Goal: Task Accomplishment & Management: Manage account settings

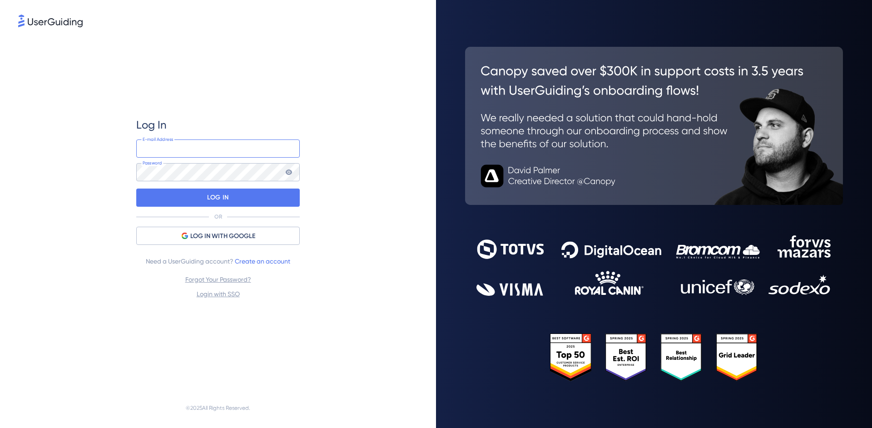
click at [202, 149] on input "email" at bounding box center [218, 148] width 164 height 18
type input "[PERSON_NAME][EMAIL_ADDRESS][PERSON_NAME][DOMAIN_NAME]"
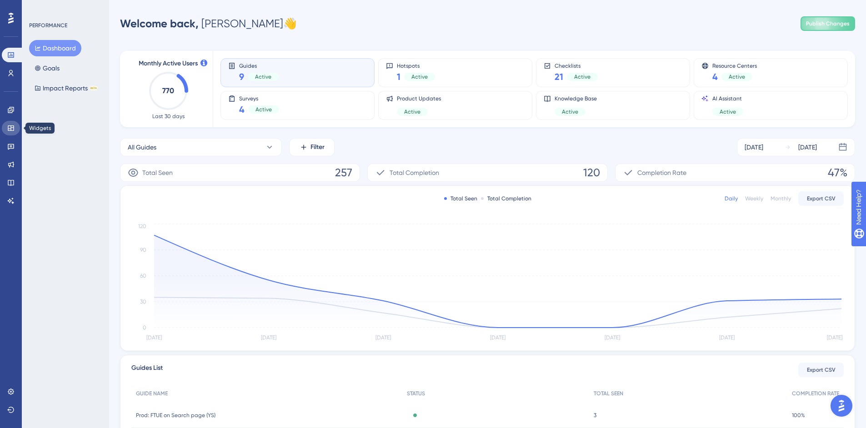
click at [12, 125] on icon at bounding box center [11, 127] width 6 height 5
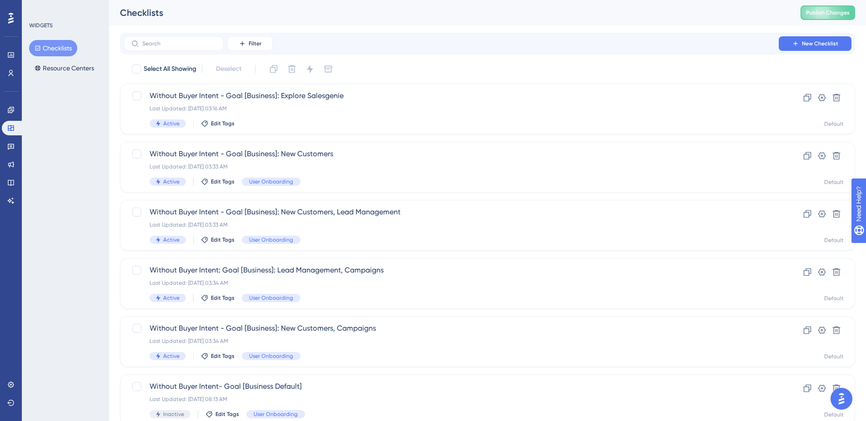
click at [157, 42] on div "✨ Save My Spot!✨" at bounding box center [437, 193] width 872 height 428
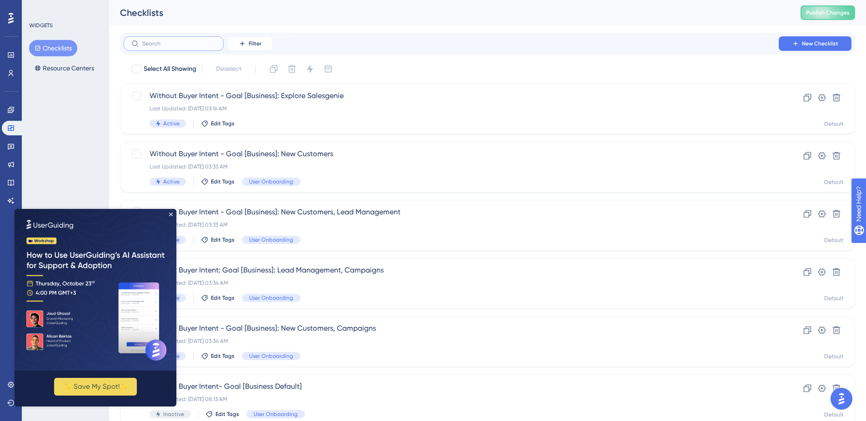
click at [157, 43] on input "text" at bounding box center [179, 43] width 74 height 6
click at [169, 214] on icon "Close Preview" at bounding box center [171, 215] width 4 height 4
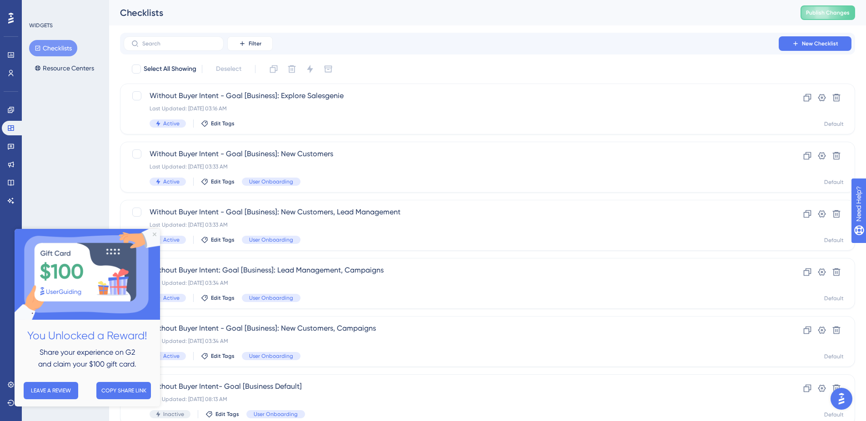
click at [436, 31] on div "Performance Users Engagement Widgets Feedback Product Updates Knowledge Base AI…" at bounding box center [487, 345] width 756 height 691
click at [73, 72] on button "Resource Centers" at bounding box center [64, 68] width 70 height 16
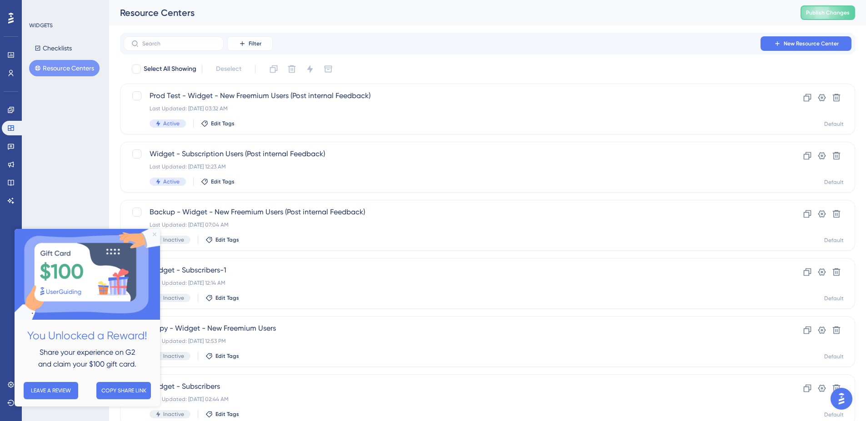
click at [155, 234] on icon "Close Preview" at bounding box center [155, 235] width 4 height 4
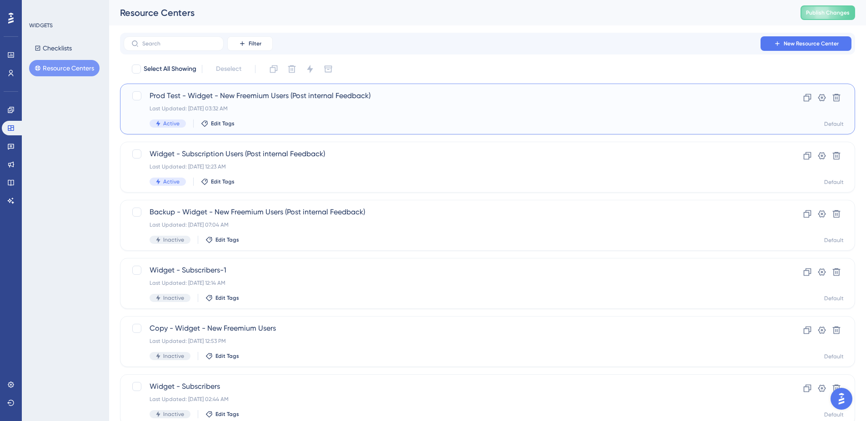
click at [243, 97] on span "Prod Test - Widget - New Freemium Users (Post internal Feedback)" at bounding box center [450, 95] width 603 height 11
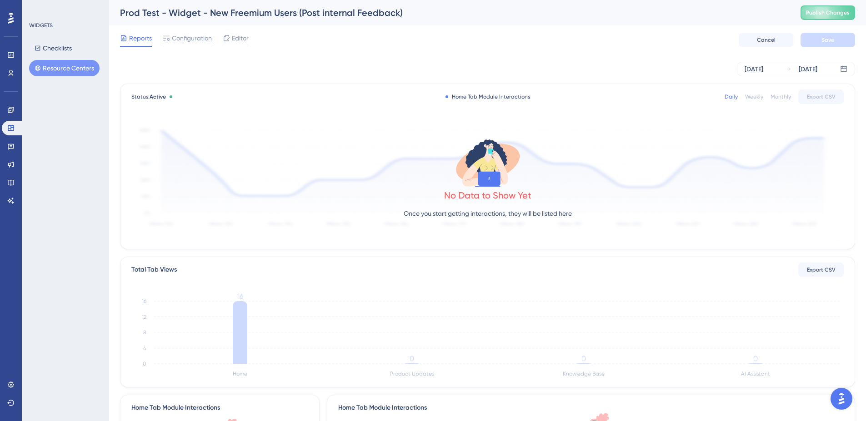
click at [66, 73] on button "Resource Centers" at bounding box center [64, 68] width 70 height 16
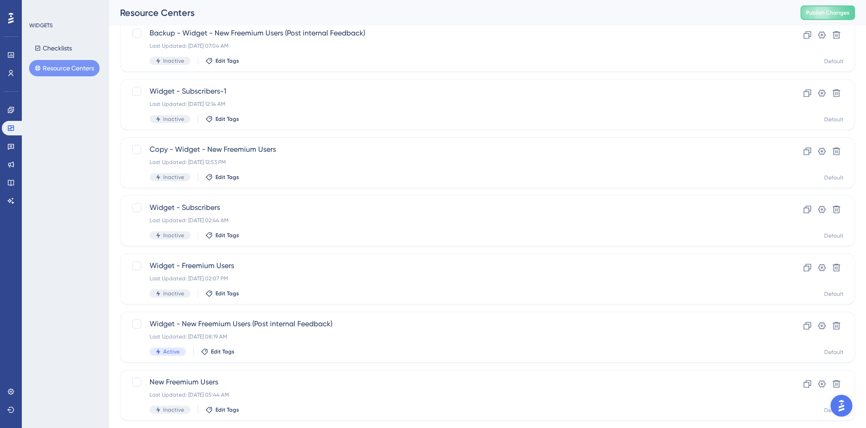
scroll to position [184, 0]
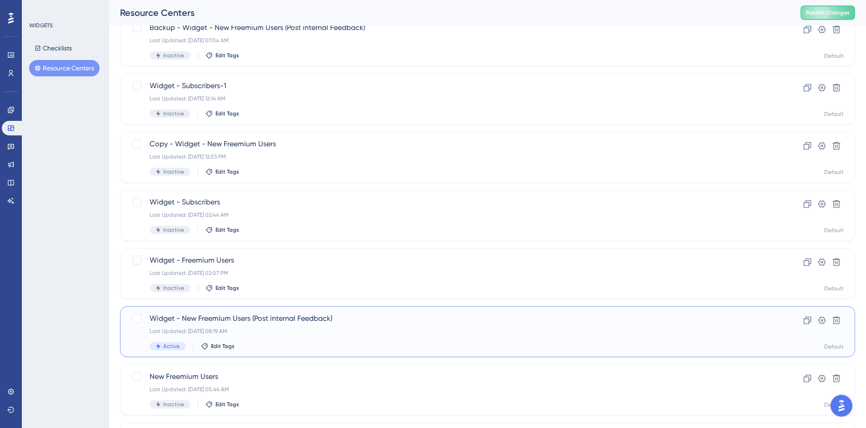
click at [188, 322] on span "Widget - New Freemium Users (Post internal Feedback)" at bounding box center [450, 318] width 603 height 11
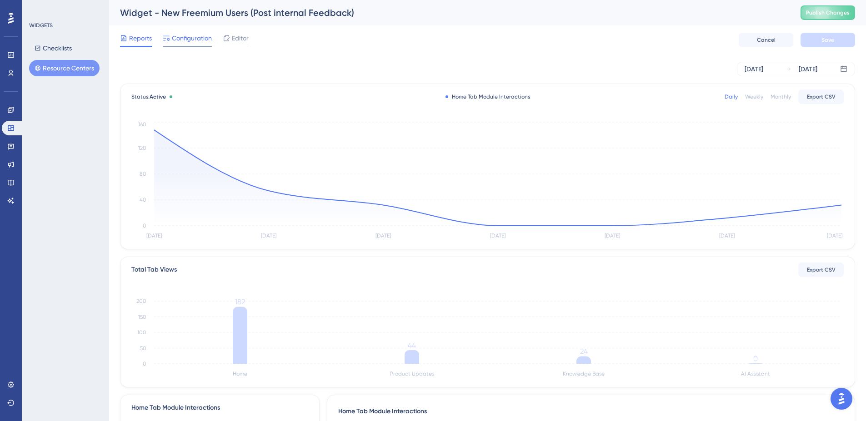
click at [169, 35] on icon at bounding box center [166, 38] width 7 height 7
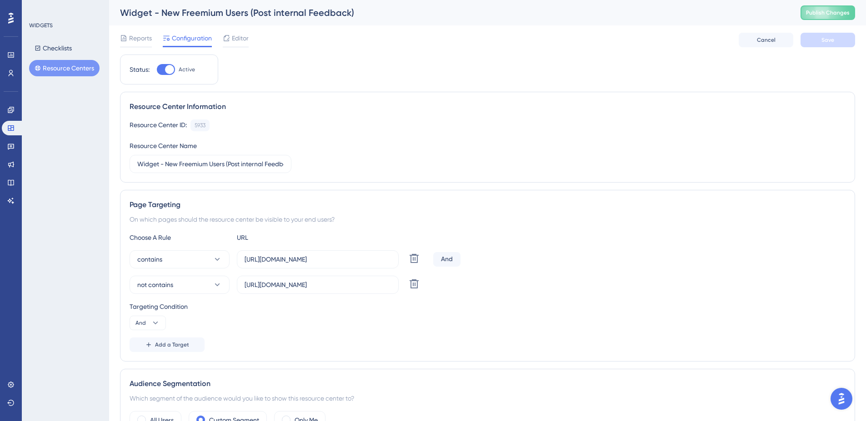
click at [356, 136] on div "Resource Center ID: 5933 Copy Resource Center Name Widget - New Freemium Users …" at bounding box center [487, 146] width 716 height 54
click at [144, 38] on span "Reports" at bounding box center [140, 38] width 23 height 11
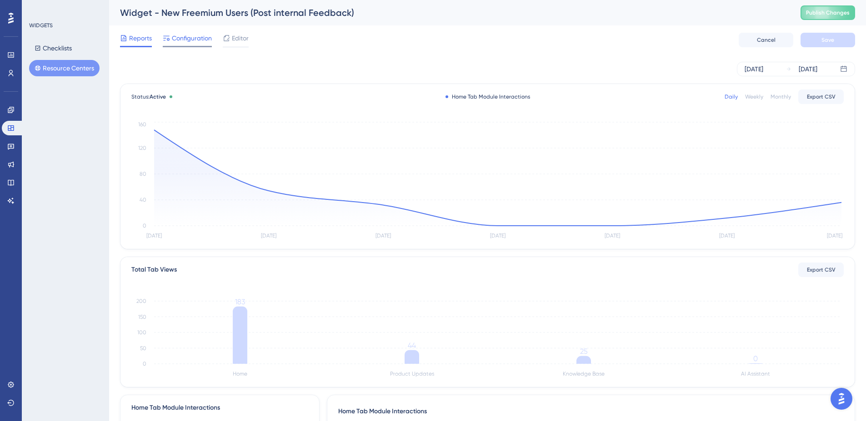
click at [183, 39] on span "Configuration" at bounding box center [192, 38] width 40 height 11
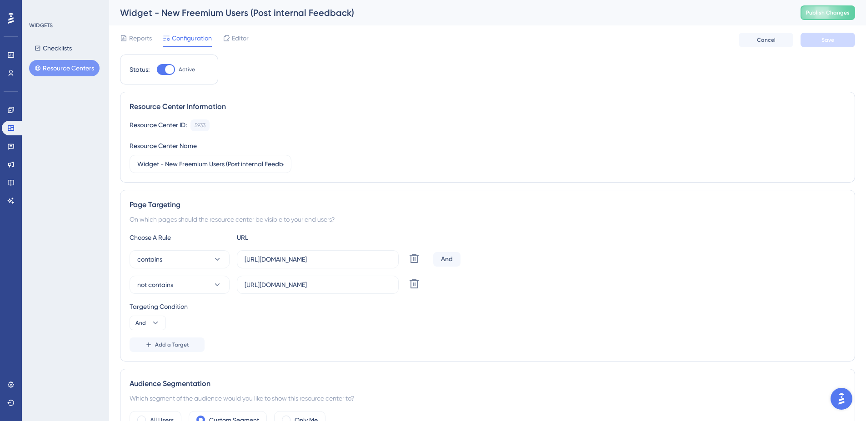
click at [55, 65] on button "Resource Centers" at bounding box center [64, 68] width 70 height 16
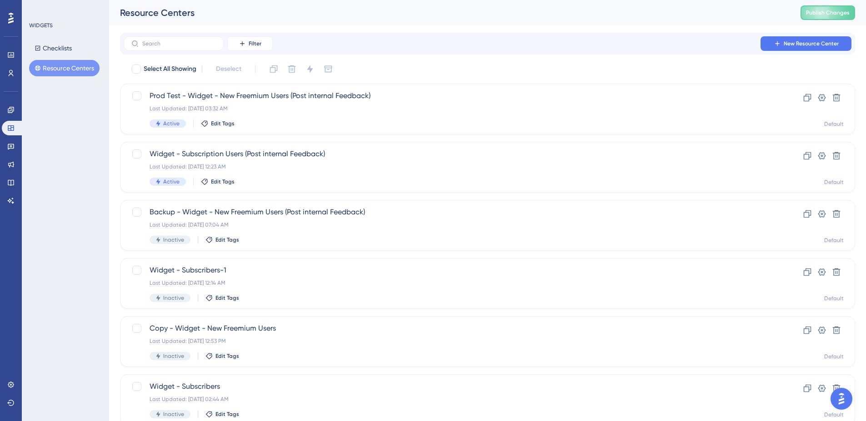
click at [59, 220] on div "WIDGETS Checklists Resource Centers" at bounding box center [65, 210] width 87 height 421
click at [89, 198] on div "WIDGETS Checklists Resource Centers" at bounding box center [65, 210] width 87 height 421
click at [325, 34] on div "Filter New Resource Center" at bounding box center [487, 44] width 735 height 22
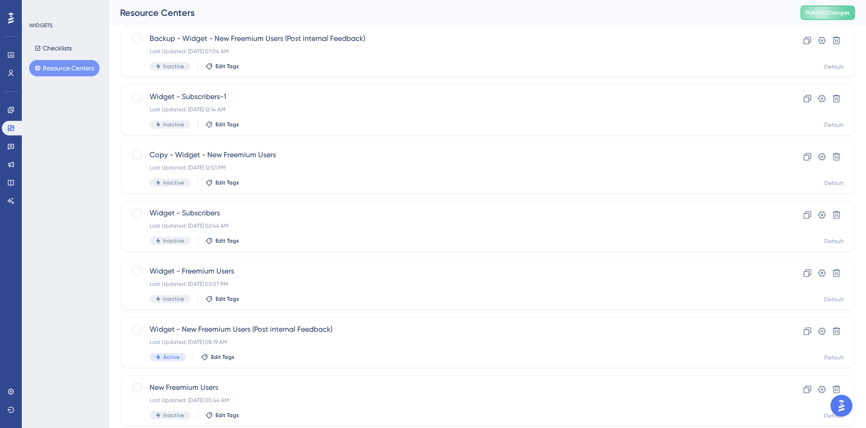
scroll to position [205, 0]
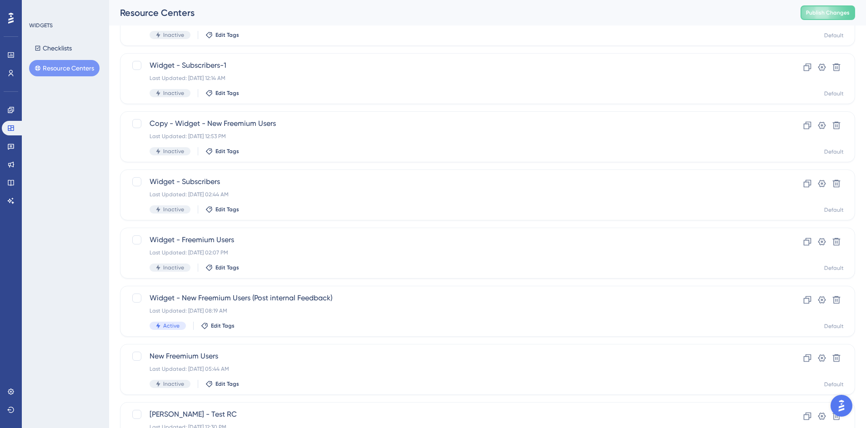
click at [188, 284] on div "Select All Showing Deselect Prod Test - Widget - New Freemium Users (Post inter…" at bounding box center [487, 155] width 735 height 596
click at [180, 301] on span "Widget - New Freemium Users (Post internal Feedback)" at bounding box center [450, 298] width 603 height 11
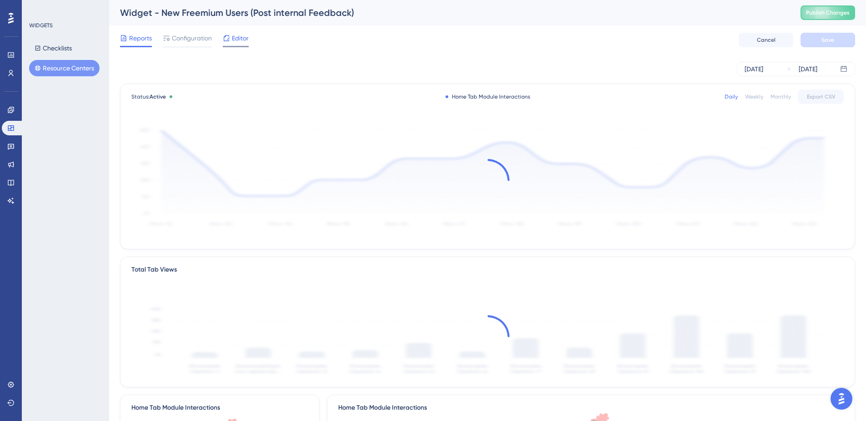
click at [248, 36] on span "Editor" at bounding box center [240, 38] width 17 height 11
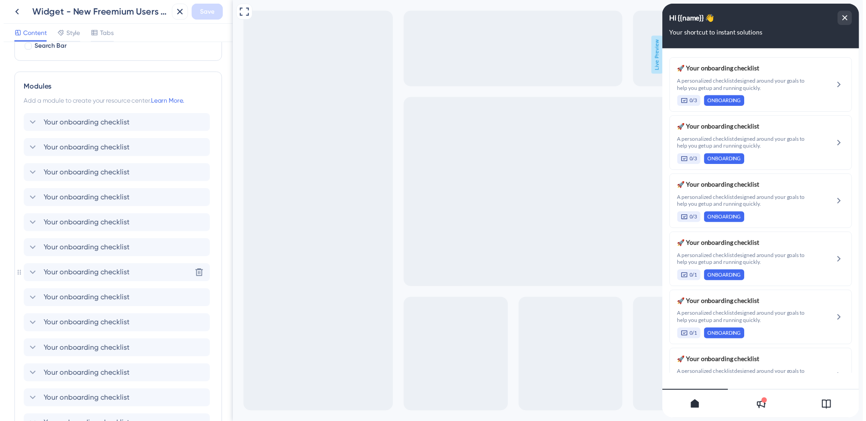
scroll to position [561, 0]
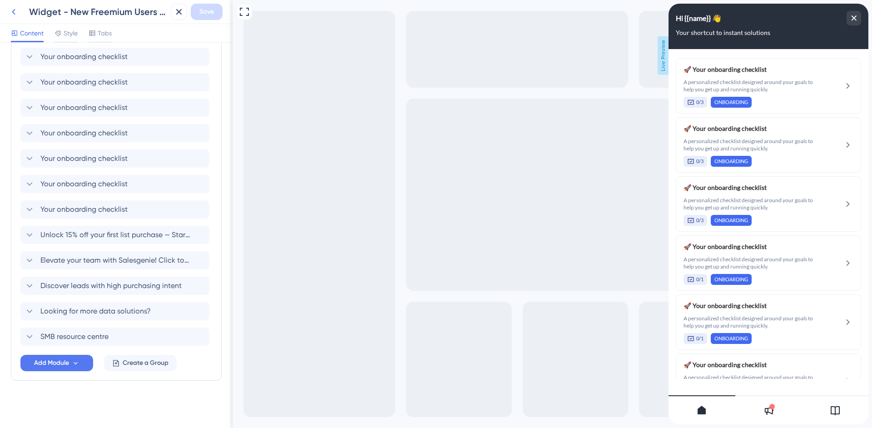
click at [18, 10] on icon at bounding box center [13, 11] width 11 height 11
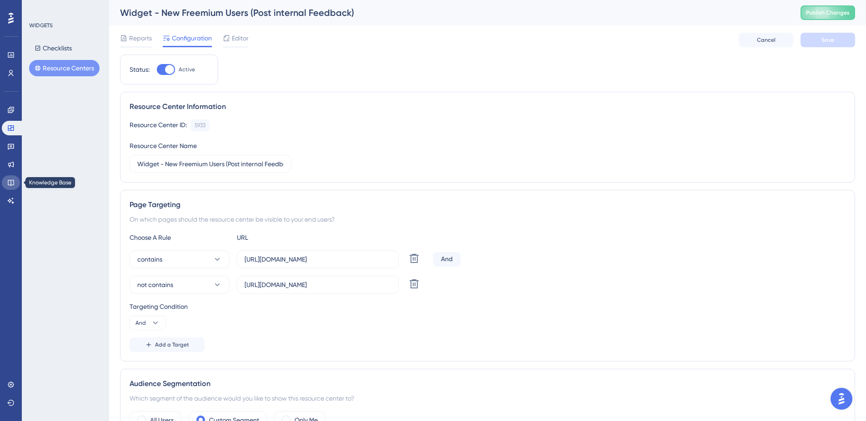
click at [10, 175] on link at bounding box center [11, 182] width 18 height 15
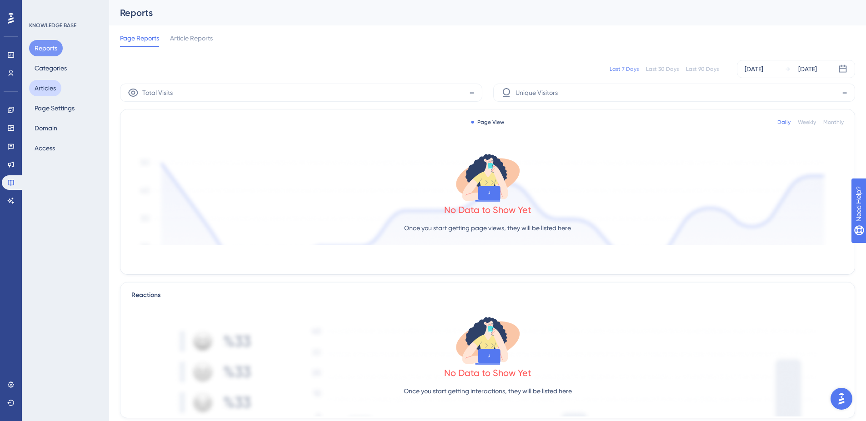
click at [48, 90] on button "Articles" at bounding box center [45, 88] width 32 height 16
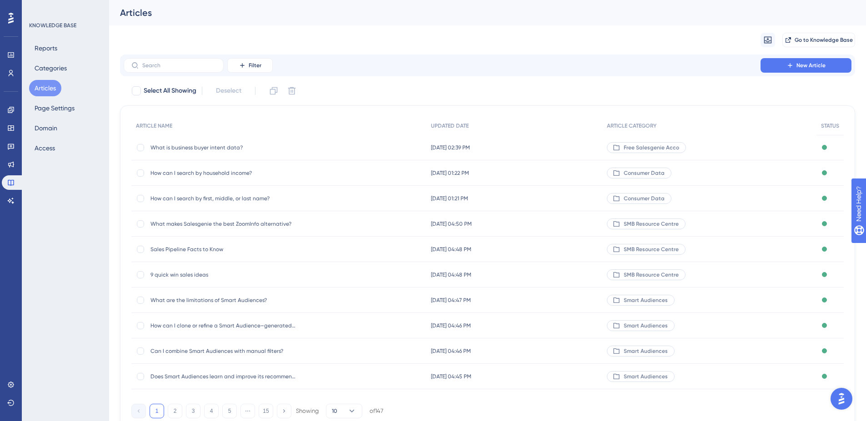
click at [85, 218] on div "KNOWLEDGE BASE Reports Categories Articles Page Settings Domain Access" at bounding box center [65, 210] width 87 height 421
click at [427, 37] on div "Migrate from Go to Knowledge Base" at bounding box center [487, 39] width 735 height 29
click at [49, 147] on button "Access" at bounding box center [44, 148] width 31 height 16
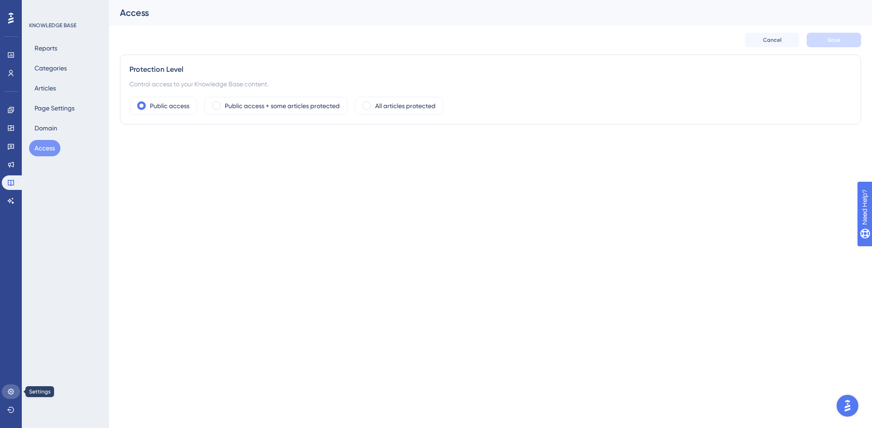
click at [14, 394] on icon at bounding box center [10, 391] width 7 height 7
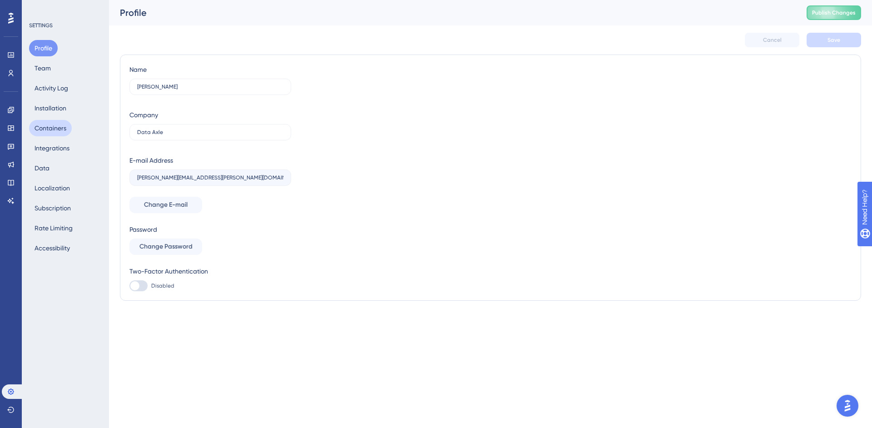
click at [50, 132] on button "Containers" at bounding box center [50, 128] width 43 height 16
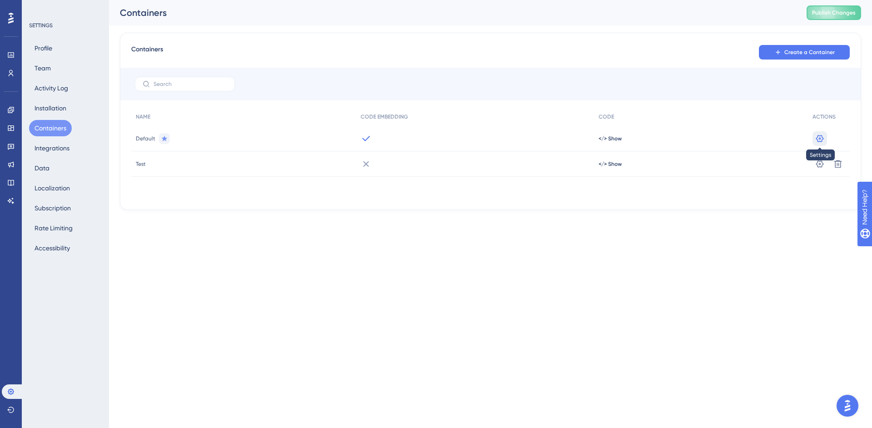
click at [819, 136] on icon at bounding box center [820, 137] width 8 height 7
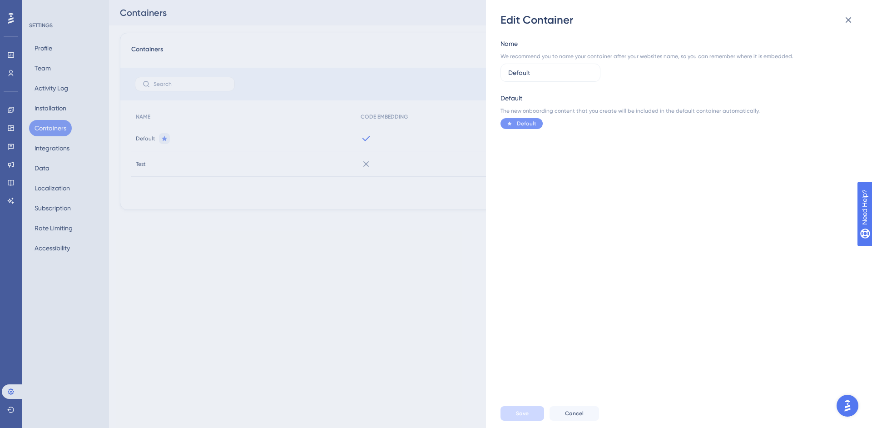
click at [183, 148] on div "Edit Container Name We recommend you to name your container after your websites…" at bounding box center [436, 214] width 872 height 428
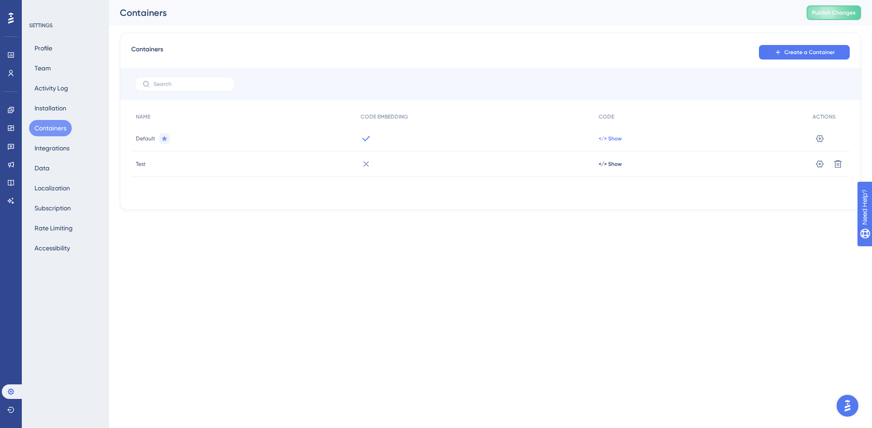
click at [612, 139] on span "</> Show" at bounding box center [610, 138] width 23 height 7
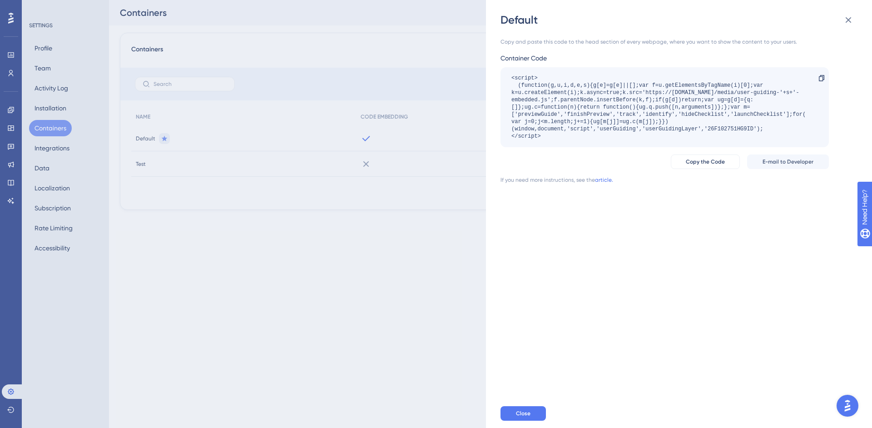
click at [363, 31] on div "Default Copy and paste this code to the head section of every webpage, where yo…" at bounding box center [436, 214] width 872 height 428
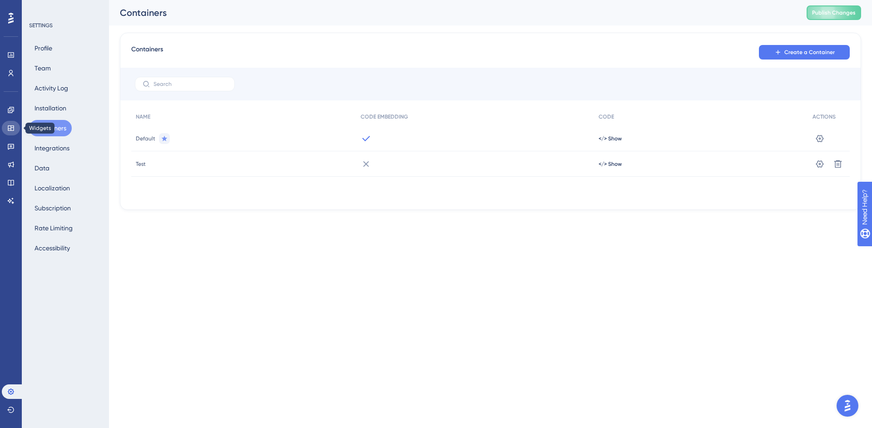
click at [13, 129] on icon at bounding box center [10, 127] width 7 height 7
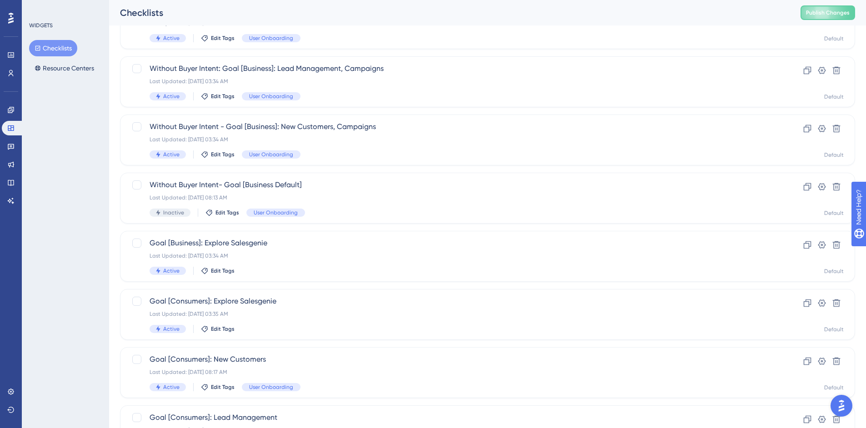
scroll to position [277, 0]
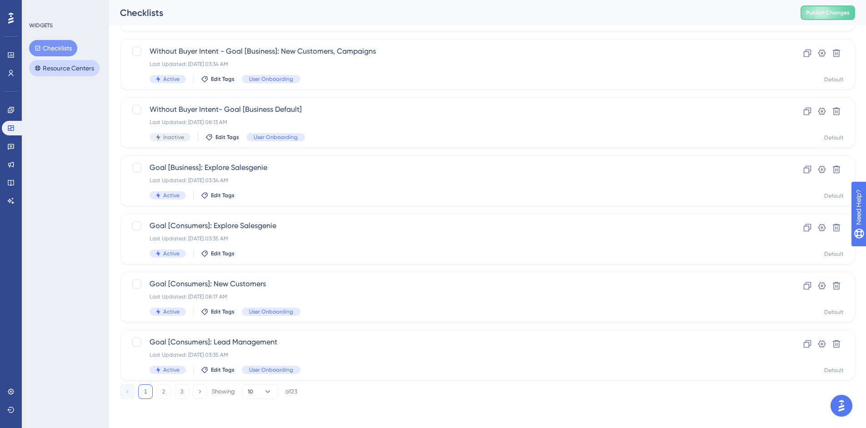
click at [77, 71] on button "Resource Centers" at bounding box center [64, 68] width 70 height 16
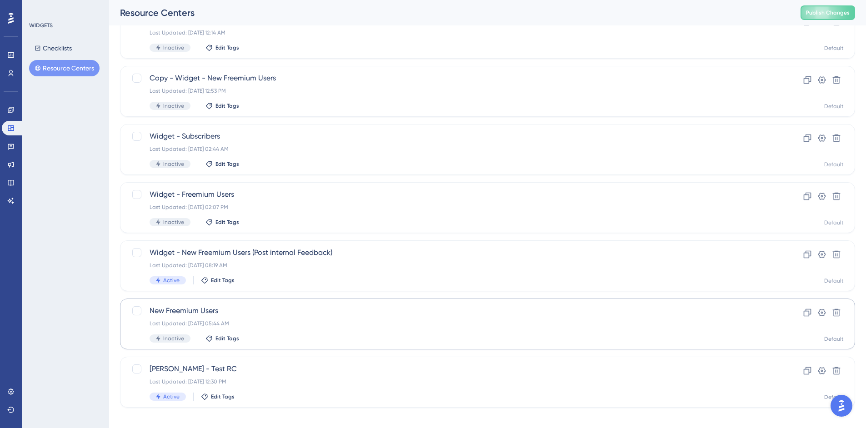
scroll to position [256, 0]
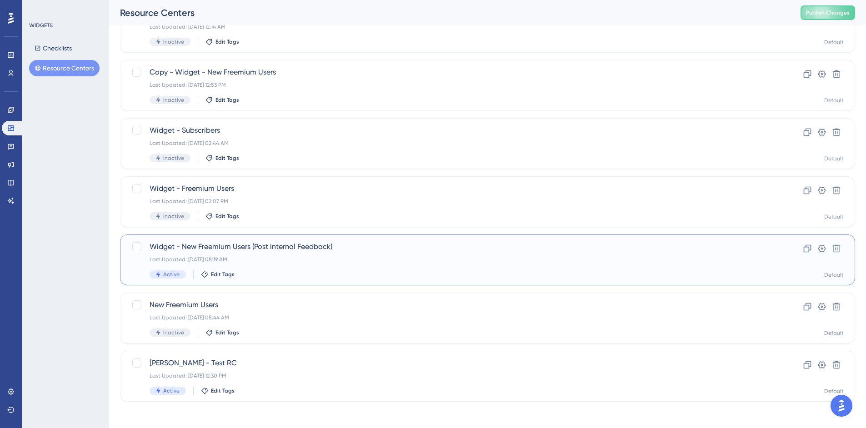
click at [166, 248] on span "Widget - New Freemium Users (Post internal Feedback)" at bounding box center [450, 246] width 603 height 11
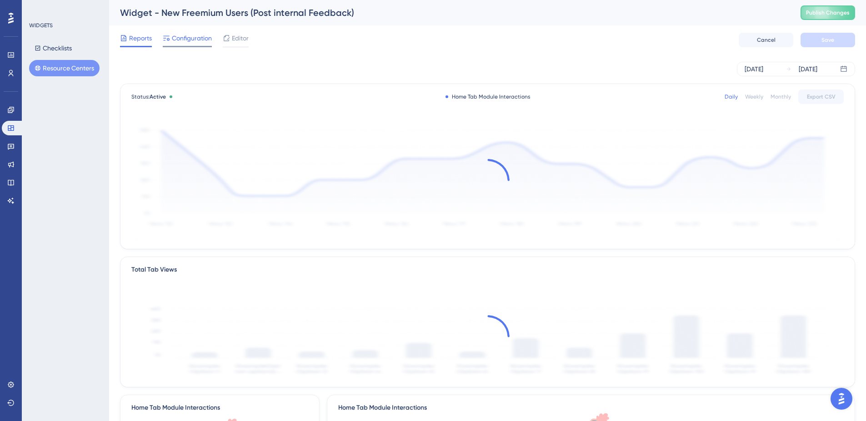
click at [179, 40] on span "Configuration" at bounding box center [192, 38] width 40 height 11
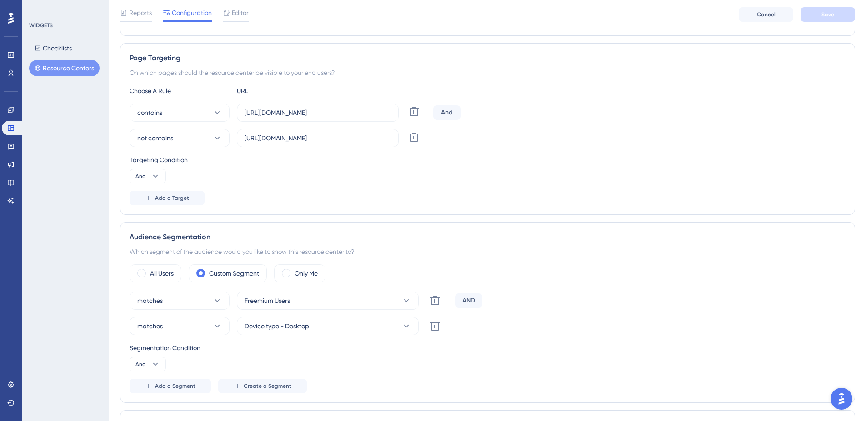
scroll to position [334, 0]
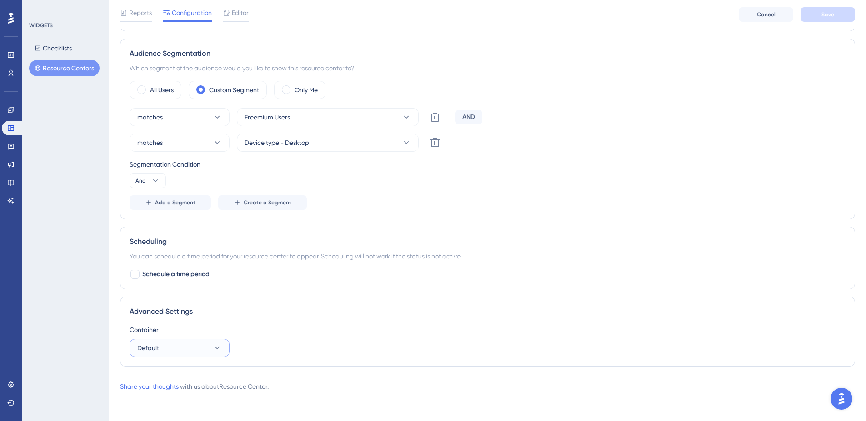
click at [164, 351] on button "Default" at bounding box center [179, 348] width 100 height 18
click at [432, 339] on div "Container Default Default Default Test Test" at bounding box center [487, 340] width 716 height 33
click at [88, 328] on div "WIDGETS Checklists Resource Centers" at bounding box center [65, 210] width 87 height 421
click at [201, 351] on button "Default" at bounding box center [179, 348] width 100 height 18
click at [236, 326] on div "Container" at bounding box center [487, 329] width 716 height 11
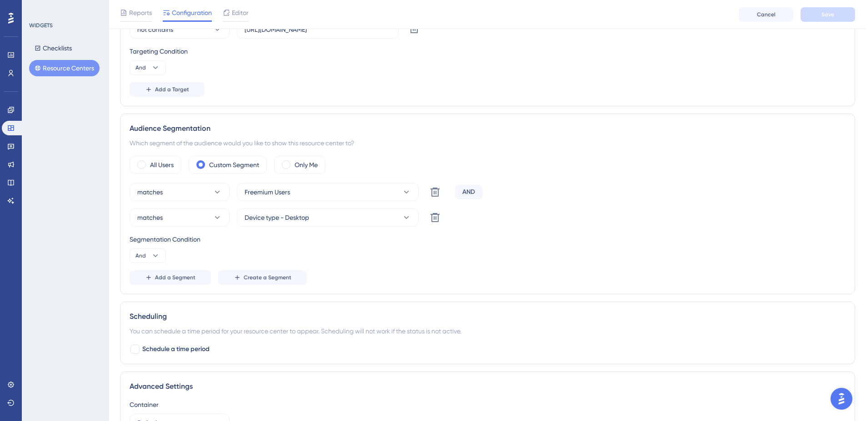
scroll to position [265, 0]
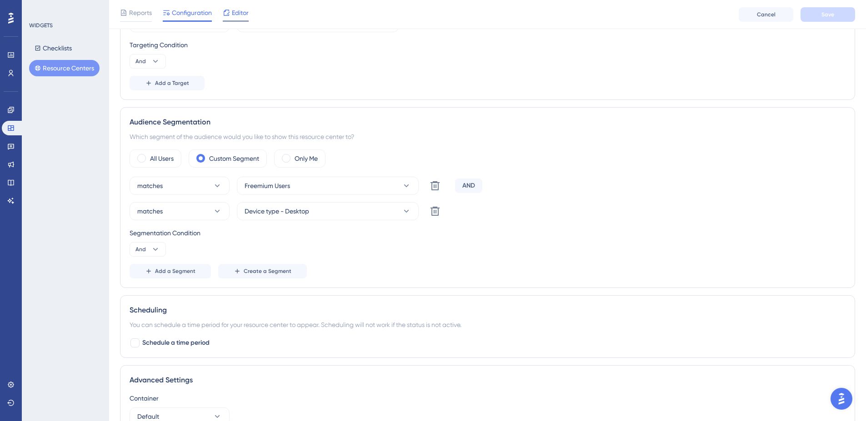
click at [240, 10] on span "Editor" at bounding box center [240, 12] width 17 height 11
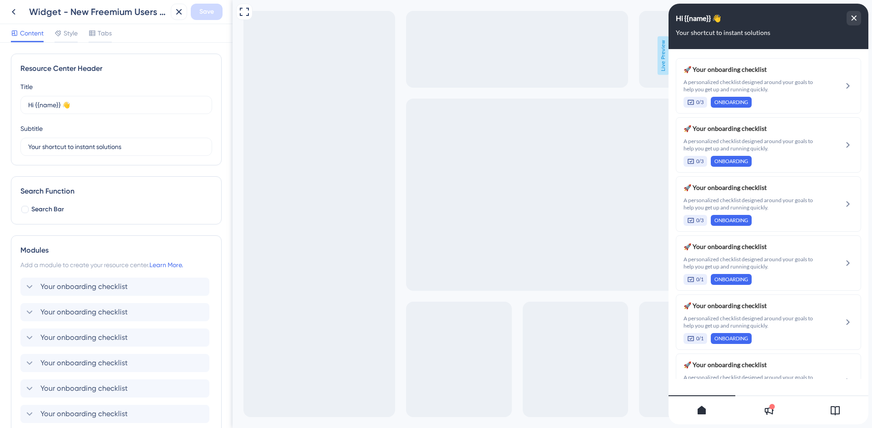
click at [851, 12] on div "close resource center" at bounding box center [854, 18] width 15 height 15
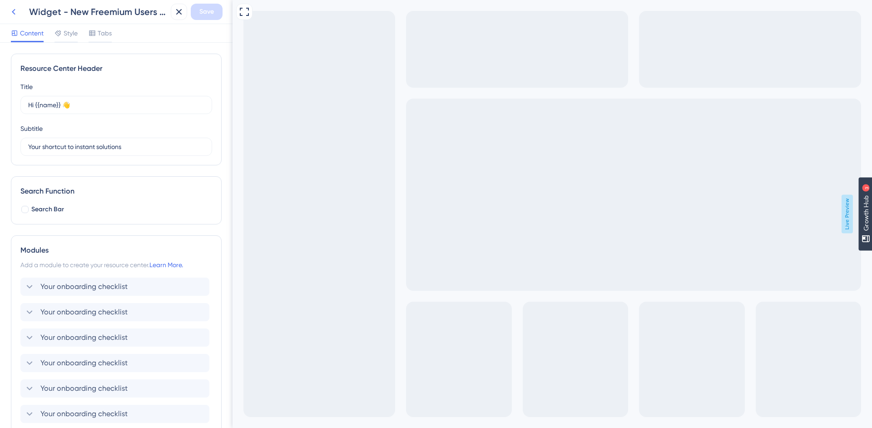
click at [12, 11] on icon at bounding box center [13, 11] width 11 height 11
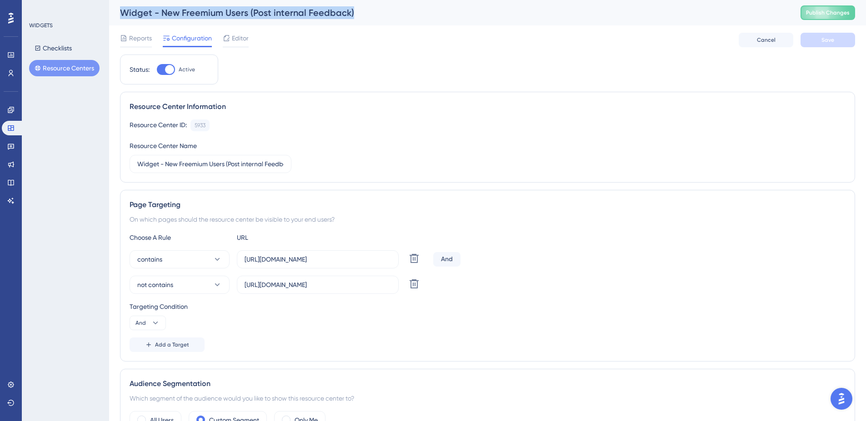
drag, startPoint x: 360, startPoint y: 15, endPoint x: 116, endPoint y: 14, distance: 243.5
click at [120, 14] on div "Widget - New Freemium Users (Post internal Feedback)" at bounding box center [448, 12] width 657 height 13
copy div "Widget - New Freemium Users (Post internal Feedback)"
